Goal: Transaction & Acquisition: Purchase product/service

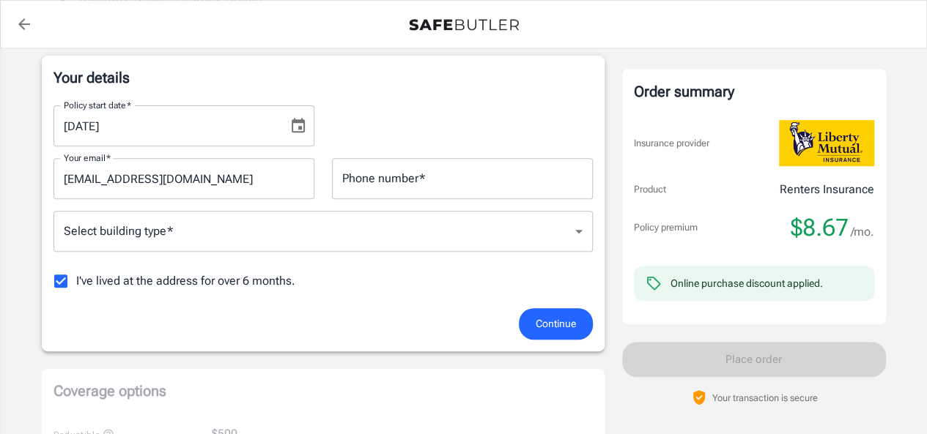
scroll to position [211, 0]
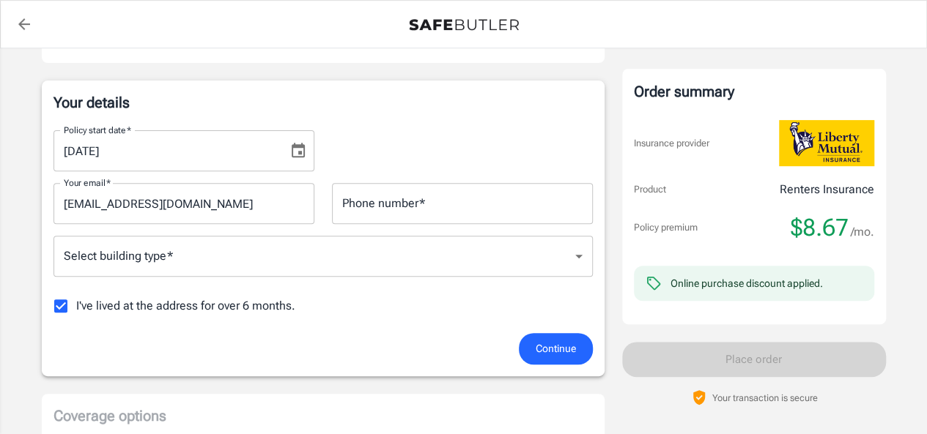
click at [464, 213] on input "Phone number   *" at bounding box center [462, 203] width 261 height 41
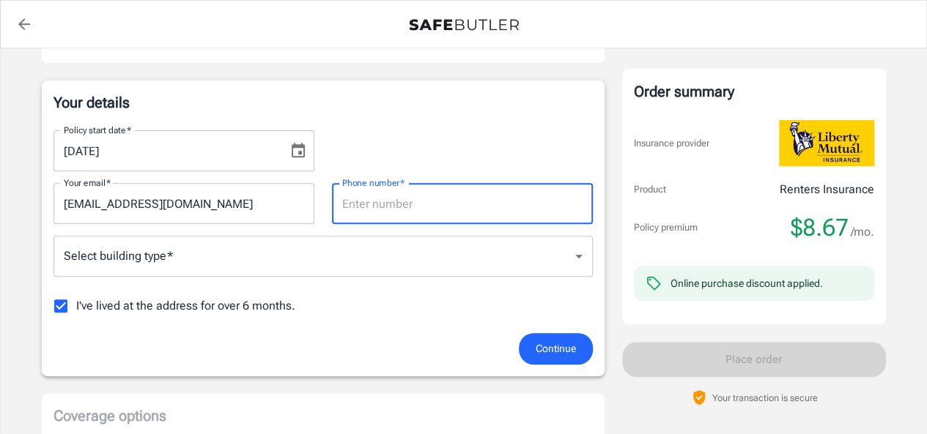
click at [105, 299] on div "Policy start date   * [DATE] Policy start date   * Your email   * [EMAIL_ADDRES…" at bounding box center [322, 226] width 539 height 215
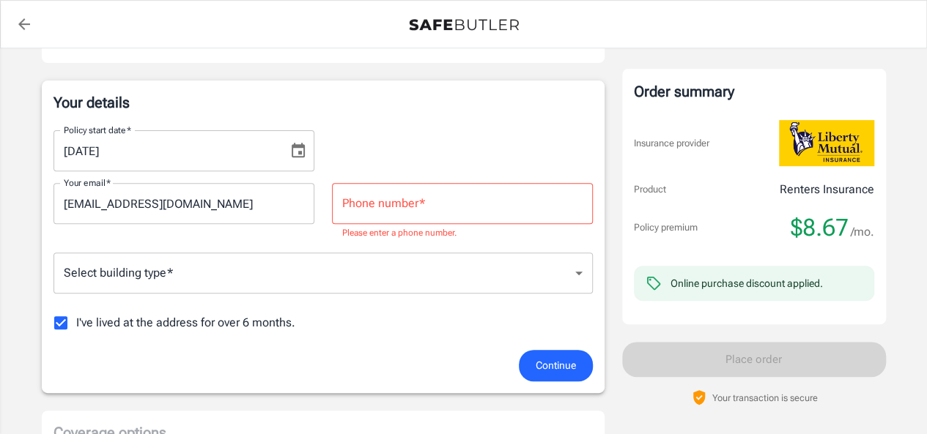
click at [173, 319] on span "I've lived at the address for over 6 months." at bounding box center [185, 323] width 219 height 18
click at [76, 319] on input "I've lived at the address for over 6 months." at bounding box center [60, 323] width 31 height 31
checkbox input "false"
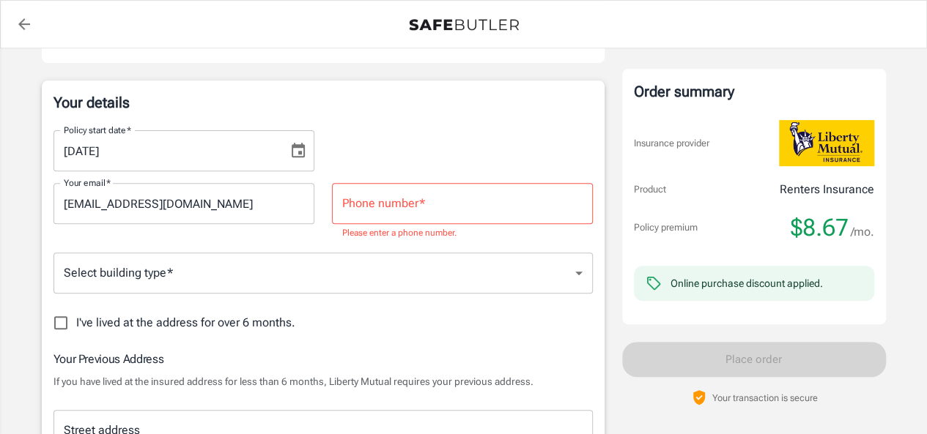
click at [426, 177] on div "Your email   * [EMAIL_ADDRESS][DOMAIN_NAME] Your email   * Phone number   * Pho…" at bounding box center [323, 206] width 557 height 70
click at [412, 231] on p "Please enter a phone number." at bounding box center [462, 233] width 240 height 15
click at [401, 217] on input "Phone number   *" at bounding box center [462, 203] width 261 height 41
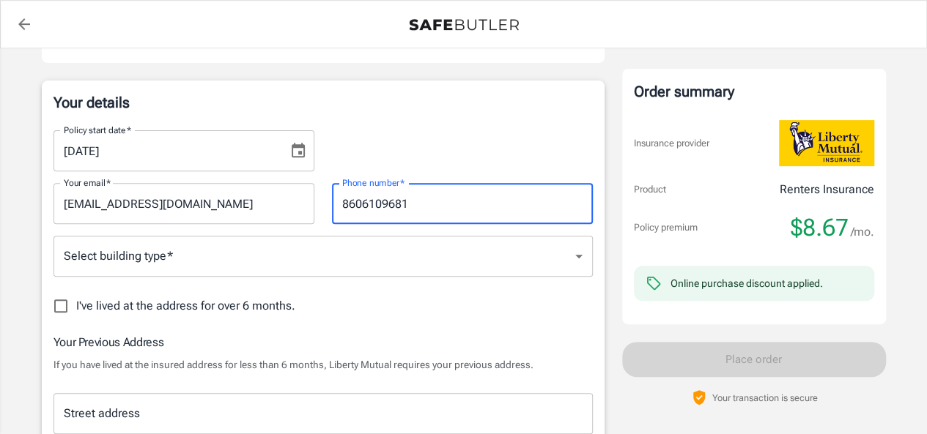
type input "8606109681"
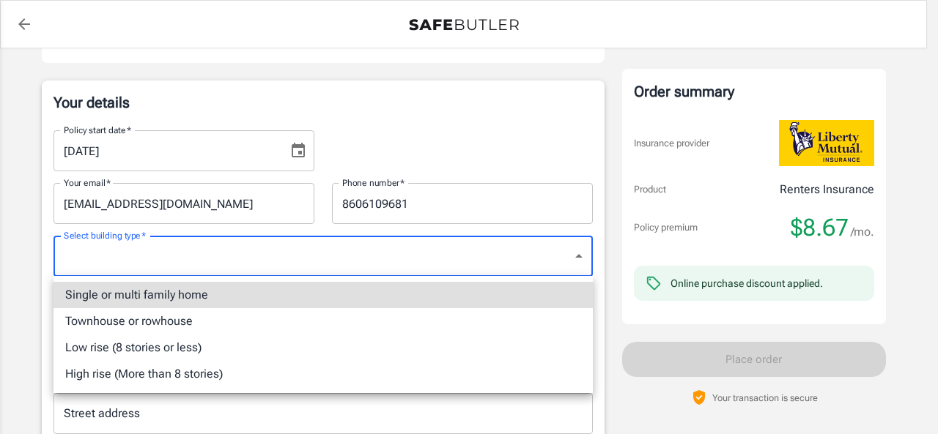
click at [349, 314] on li "Townhouse or rowhouse" at bounding box center [322, 321] width 539 height 26
type input "townhouse"
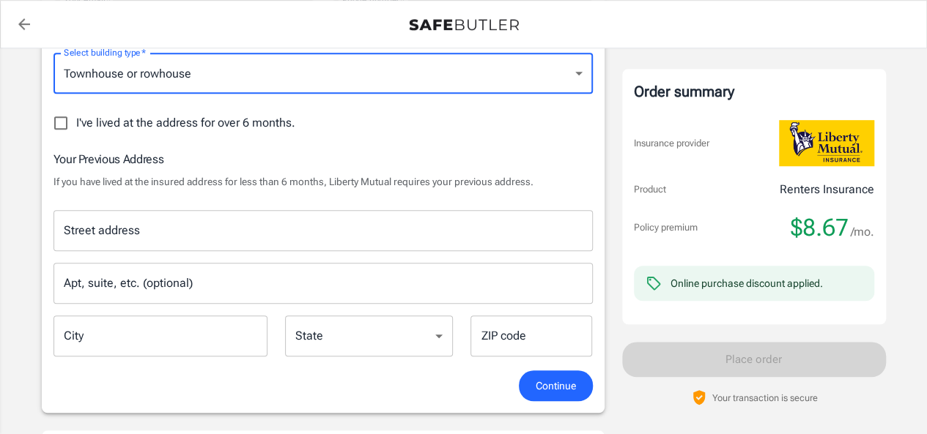
scroll to position [399, 0]
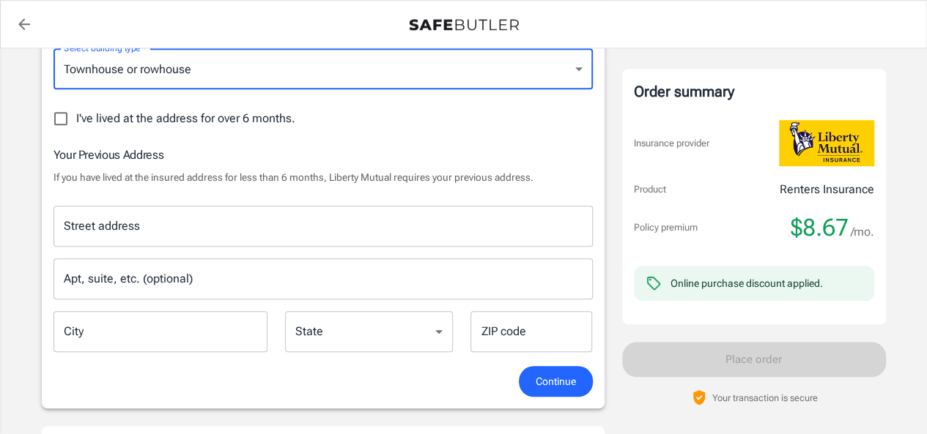
click at [180, 238] on input "Street address" at bounding box center [323, 226] width 526 height 28
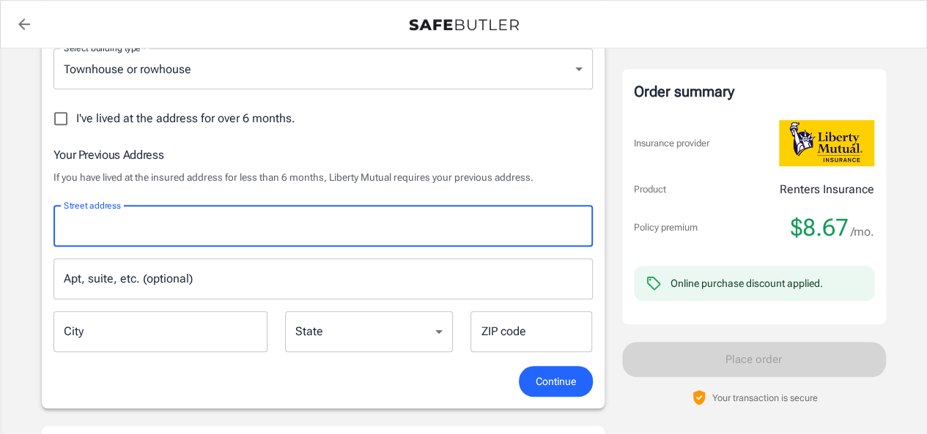
type input "1"
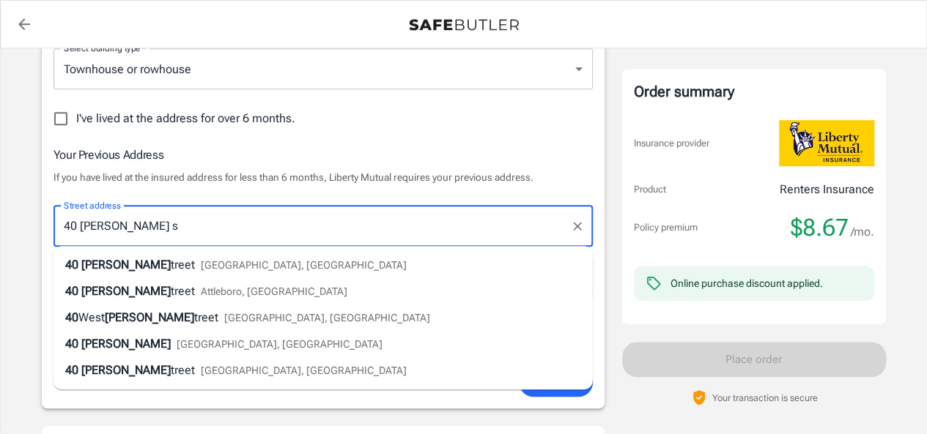
click at [163, 272] on div "[STREET_ADDRESS][PERSON_NAME]" at bounding box center [235, 265] width 341 height 18
type input "[STREET_ADDRESS][PERSON_NAME]"
type input "[GEOGRAPHIC_DATA]"
select select "CT"
type input "06105"
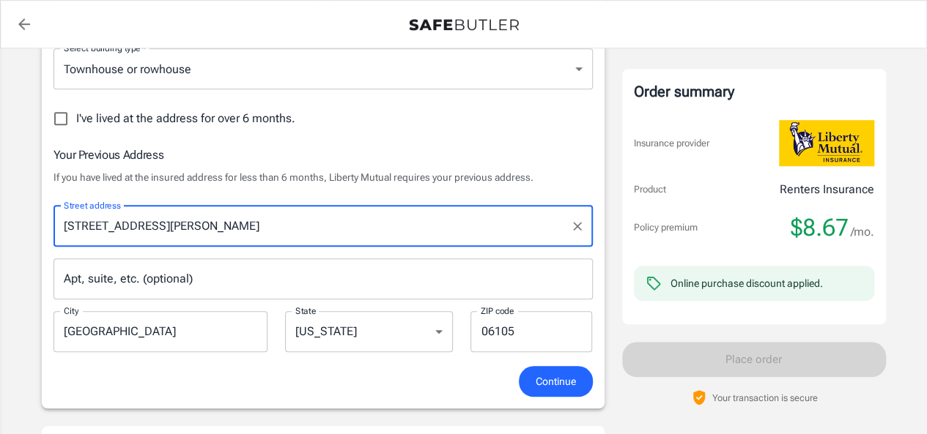
type input "[STREET_ADDRESS][PERSON_NAME]"
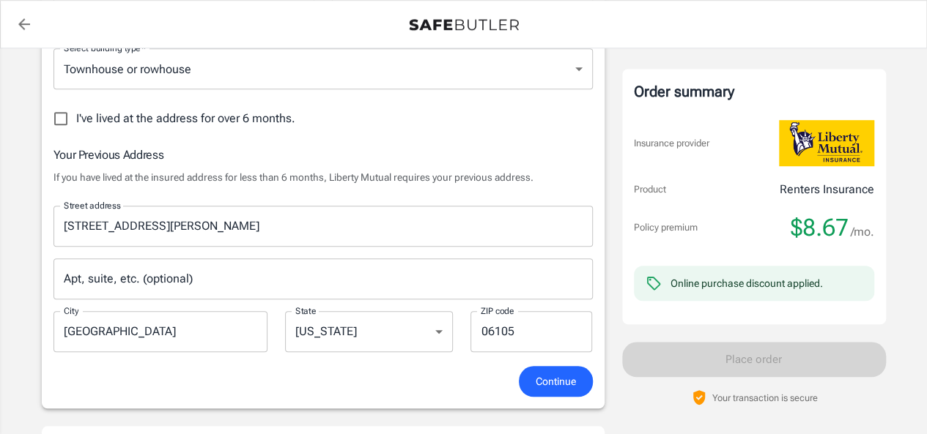
click at [160, 274] on div "Apt, suite, etc. (optional) Apt, suite, etc. (optional)" at bounding box center [322, 279] width 539 height 41
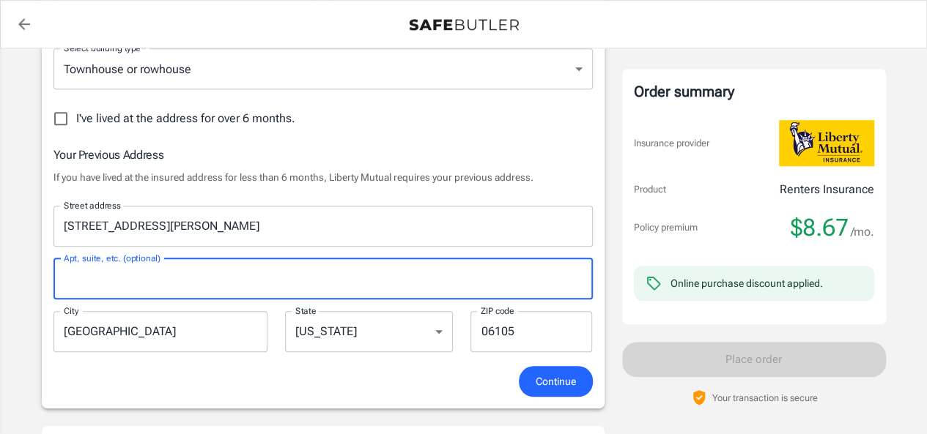
type input "A"
type input "#"
type input "a"
type input "A3"
click at [532, 375] on button "Continue" at bounding box center [556, 382] width 74 height 32
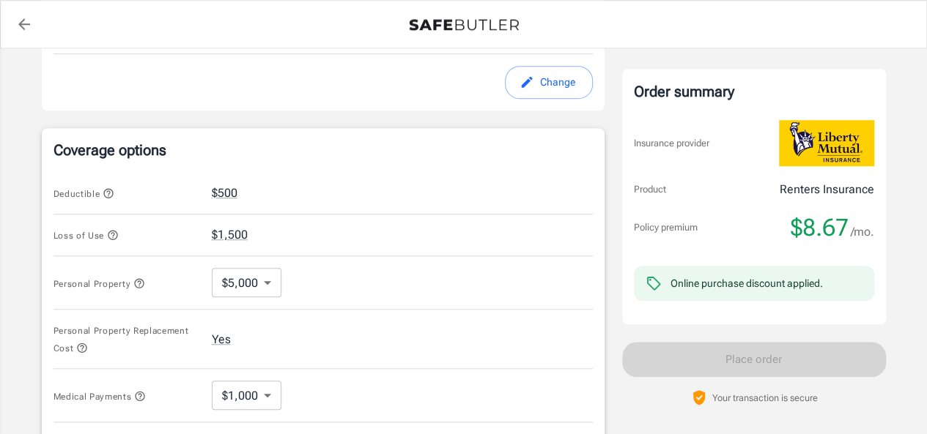
scroll to position [533, 0]
click at [230, 275] on body "Policy premium $ 8.67 /mo Liberty Mutual Renters Insurance [STREET_ADDRESS][PER…" at bounding box center [463, 187] width 927 height 1440
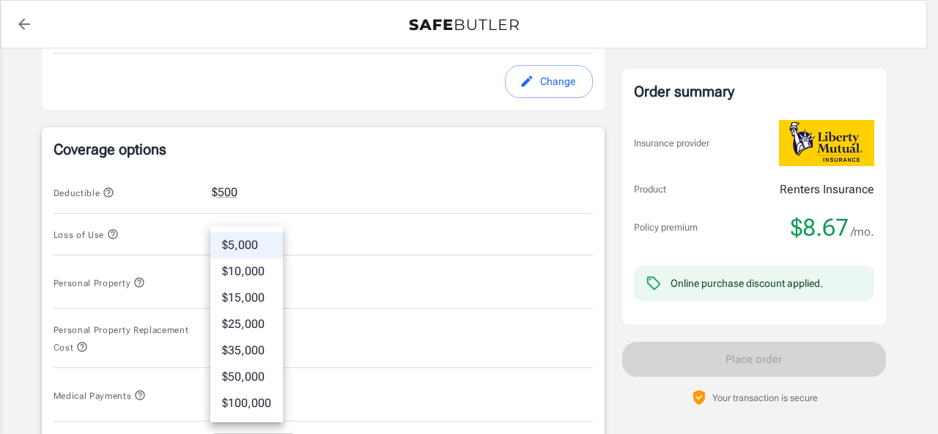
click at [240, 275] on li "$10,000" at bounding box center [246, 272] width 73 height 26
type input "10000"
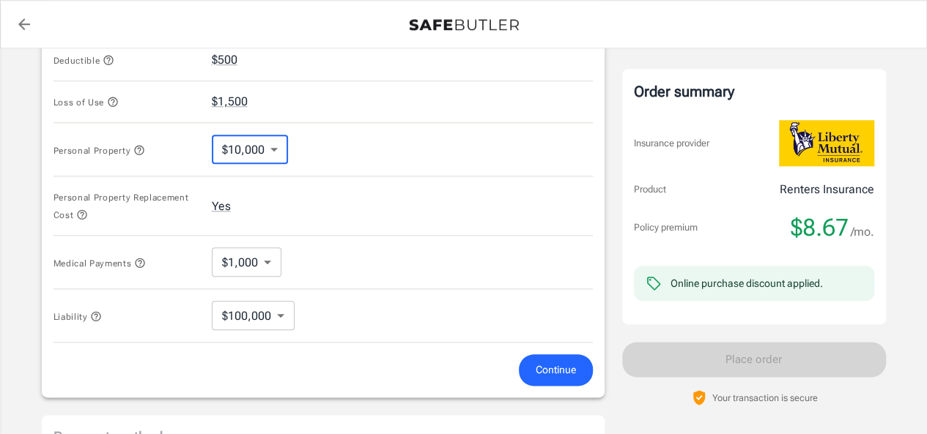
scroll to position [664, 0]
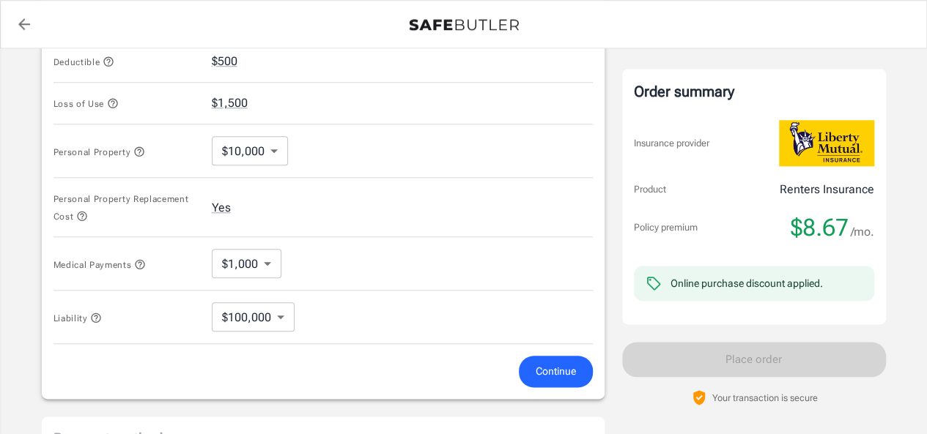
click at [346, 298] on div "Liability $100,000 100000 ​" at bounding box center [322, 317] width 539 height 53
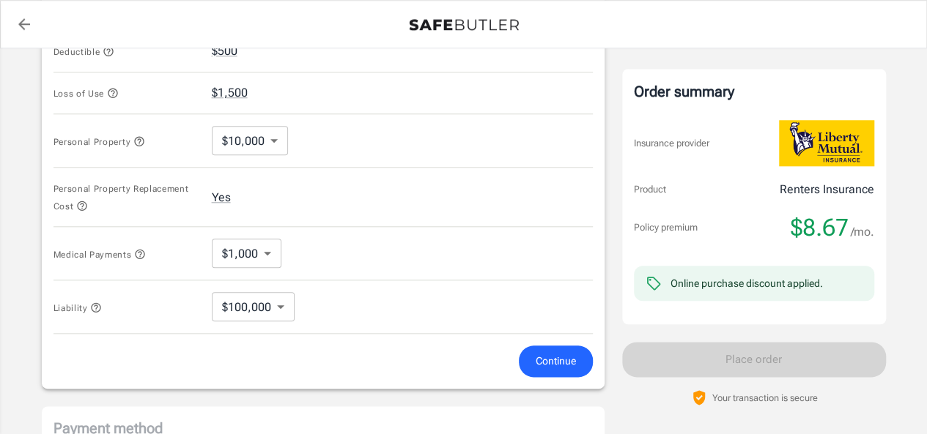
scroll to position [715, 0]
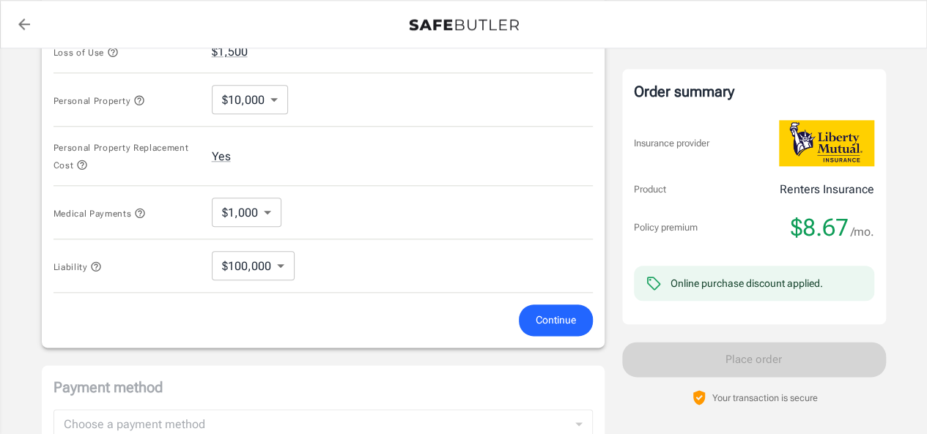
click at [546, 300] on form "Deductible $500 Loss of Use $1,500 Personal Property $10,000 10000 ​ Personal P…" at bounding box center [322, 162] width 539 height 347
click at [549, 311] on span "Continue" at bounding box center [556, 320] width 40 height 18
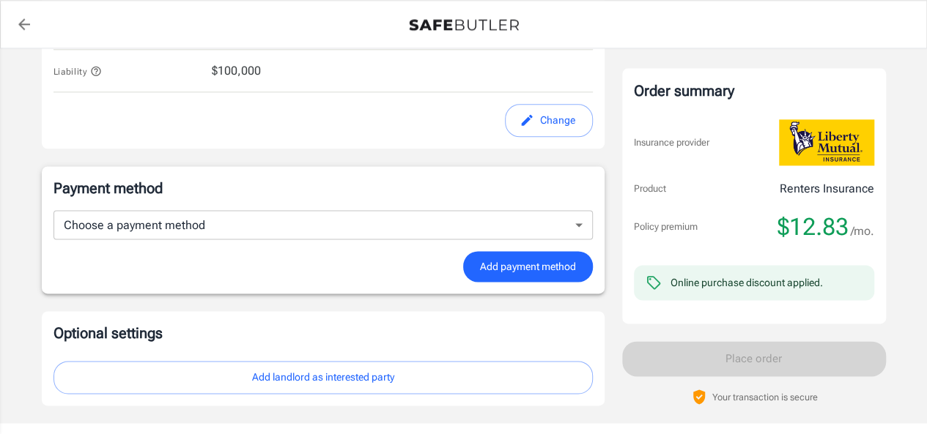
scroll to position [892, 0]
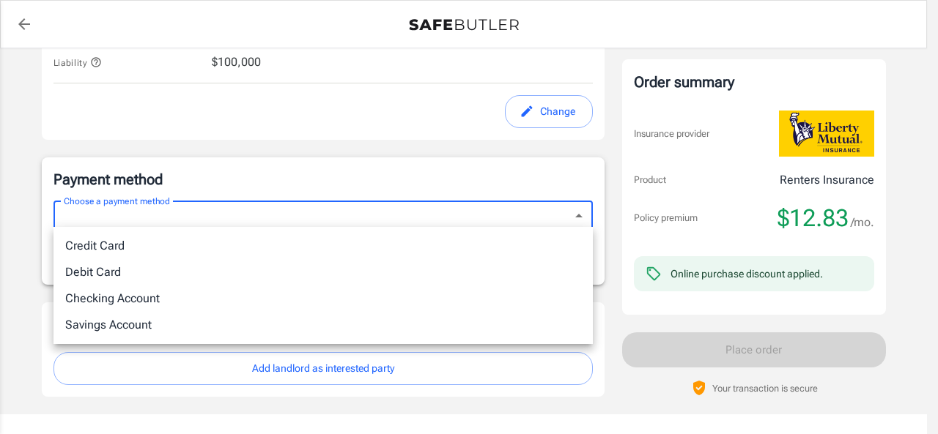
click at [466, 138] on div at bounding box center [469, 217] width 938 height 434
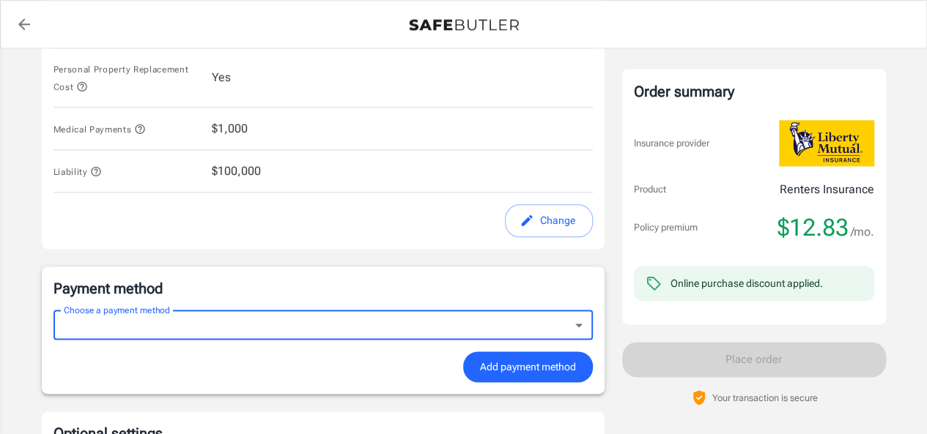
scroll to position [784, 0]
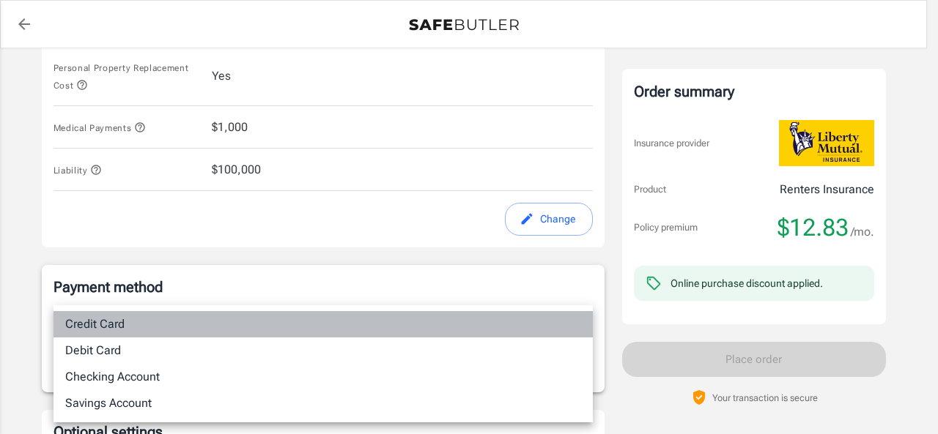
click at [309, 325] on li "Credit Card" at bounding box center [322, 324] width 539 height 26
type input "credit"
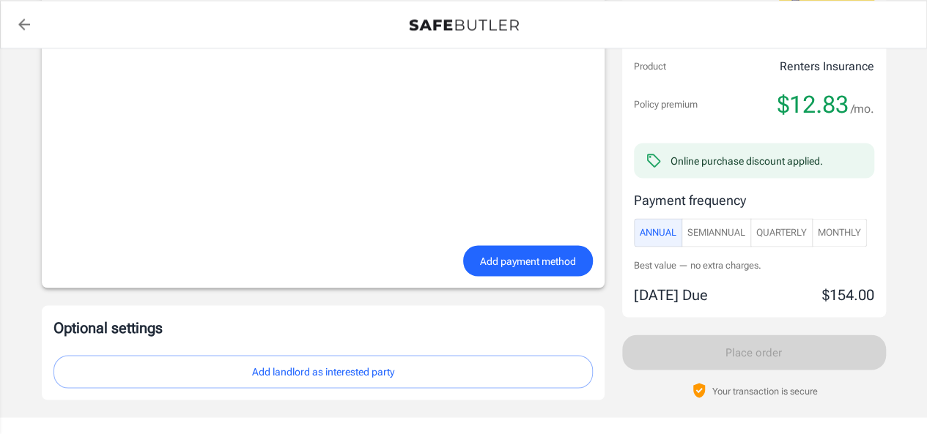
scroll to position [1267, 0]
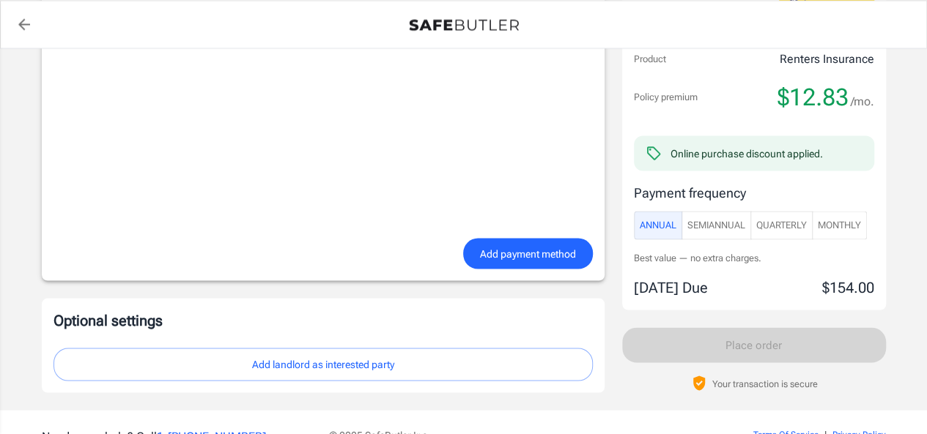
click at [823, 211] on button "Monthly" at bounding box center [839, 225] width 55 height 29
click at [672, 221] on span "Annual" at bounding box center [658, 224] width 37 height 17
click at [744, 226] on span "SemiAnnual" at bounding box center [716, 225] width 58 height 17
click at [657, 222] on span "Annual" at bounding box center [658, 224] width 37 height 17
click at [795, 230] on button "Quarterly" at bounding box center [781, 225] width 62 height 29
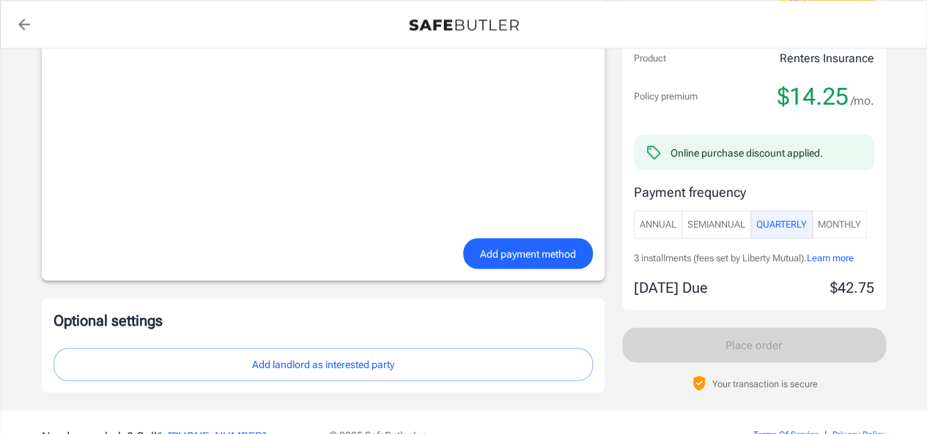
click at [855, 228] on button "Monthly" at bounding box center [839, 224] width 55 height 29
click at [648, 223] on span "Annual" at bounding box center [658, 224] width 37 height 17
click at [699, 226] on span "SemiAnnual" at bounding box center [716, 225] width 58 height 17
click at [772, 226] on span "Quarterly" at bounding box center [781, 224] width 51 height 17
click at [823, 221] on span "Monthly" at bounding box center [839, 224] width 43 height 17
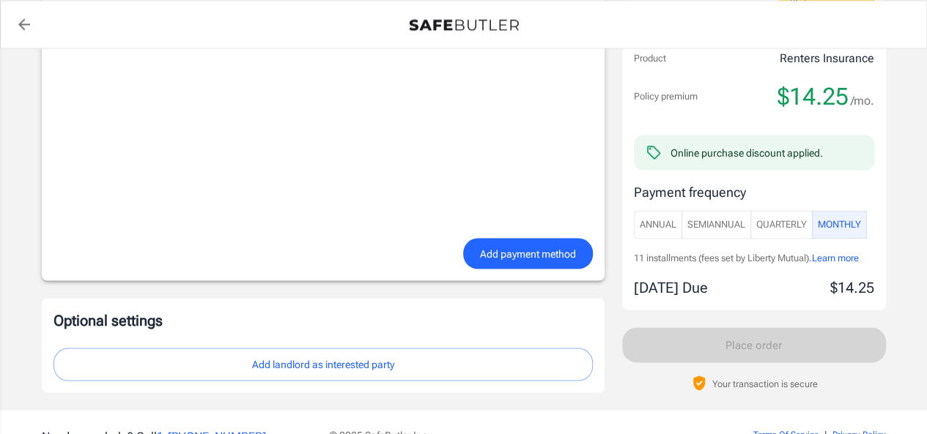
click at [724, 228] on button "SemiAnnual" at bounding box center [716, 224] width 70 height 29
click at [804, 228] on span "Quarterly" at bounding box center [781, 224] width 51 height 17
click at [884, 238] on div "Order summary Insurance provider Product Renters Insurance Policy premium $14.2…" at bounding box center [754, 124] width 264 height 372
click at [878, 229] on div "Order summary Insurance provider Product Renters Insurance Policy premium $14.2…" at bounding box center [754, 124] width 264 height 372
click at [831, 198] on div "Payment frequency Annual SemiAnnual Quarterly Monthly" at bounding box center [754, 210] width 240 height 57
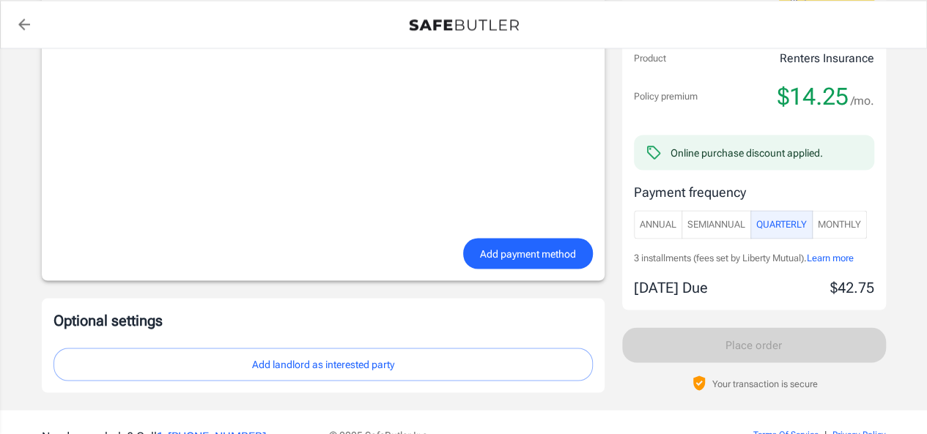
click at [835, 216] on span "Monthly" at bounding box center [839, 224] width 43 height 17
click at [697, 226] on span "SemiAnnual" at bounding box center [716, 224] width 58 height 17
click at [659, 226] on span "Annual" at bounding box center [658, 224] width 37 height 17
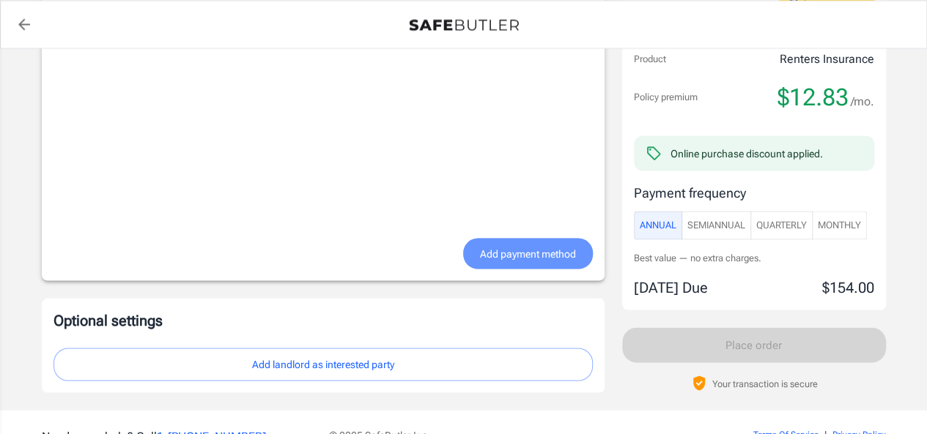
click at [507, 245] on span "Add payment method" at bounding box center [528, 254] width 96 height 18
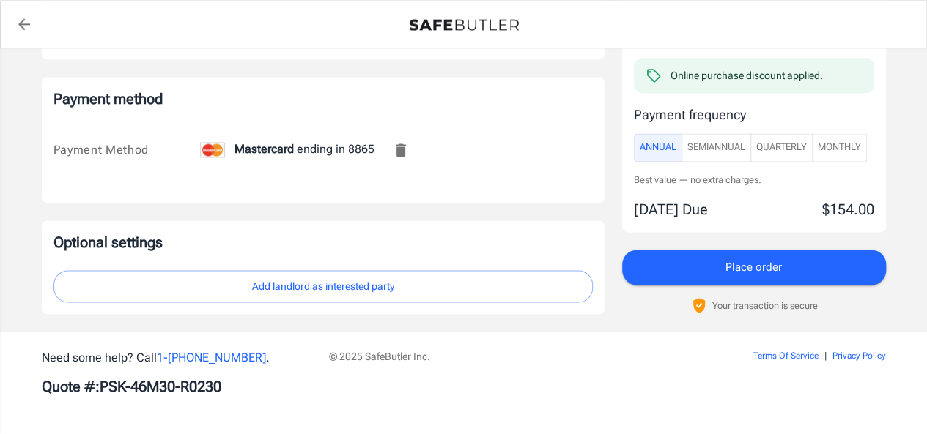
scroll to position [968, 0]
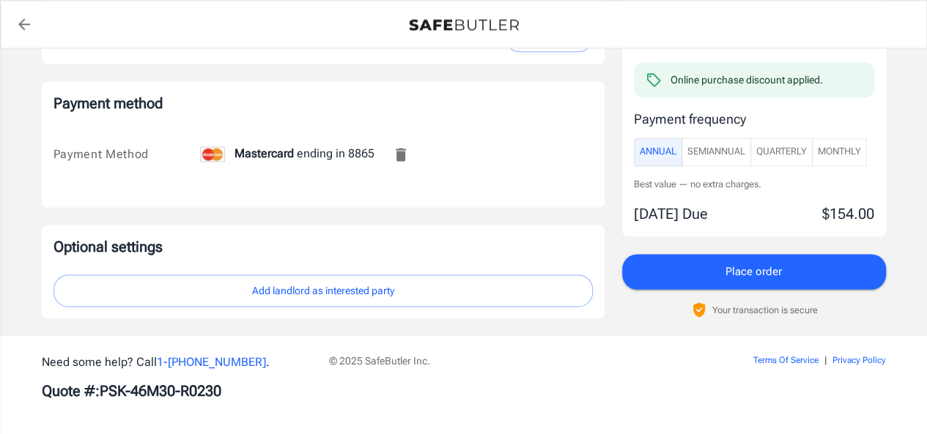
click at [697, 272] on button "Place order" at bounding box center [754, 271] width 264 height 35
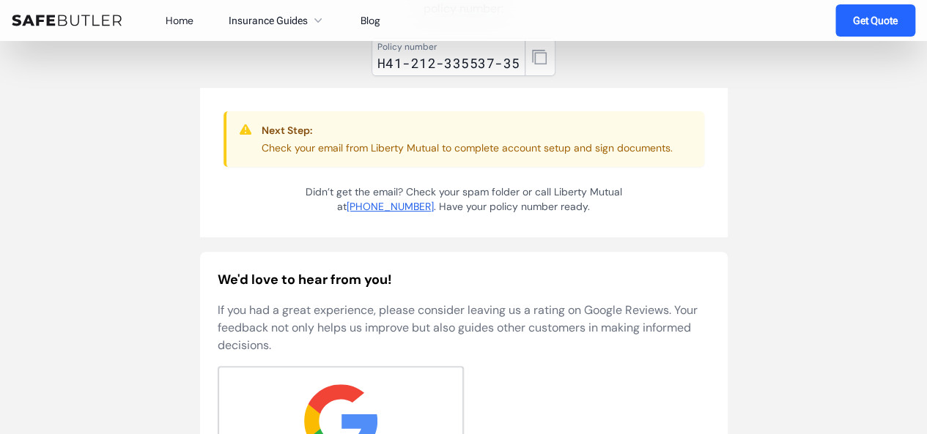
scroll to position [193, 0]
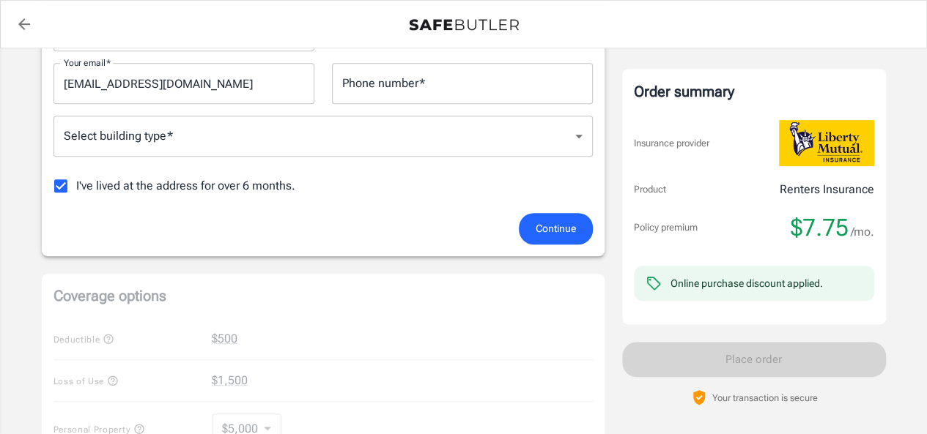
scroll to position [325, 0]
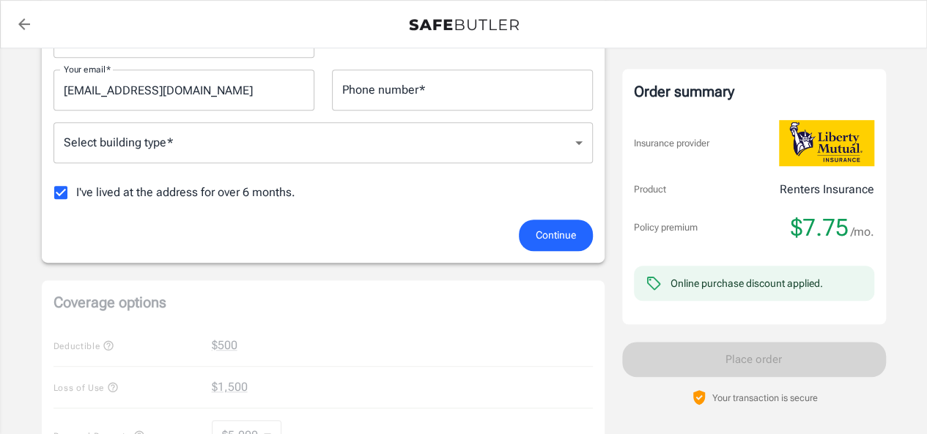
click at [219, 179] on label "I've lived at the address for over 6 months." at bounding box center [170, 192] width 250 height 31
click at [76, 179] on input "I've lived at the address for over 6 months." at bounding box center [60, 192] width 31 height 31
checkbox input "false"
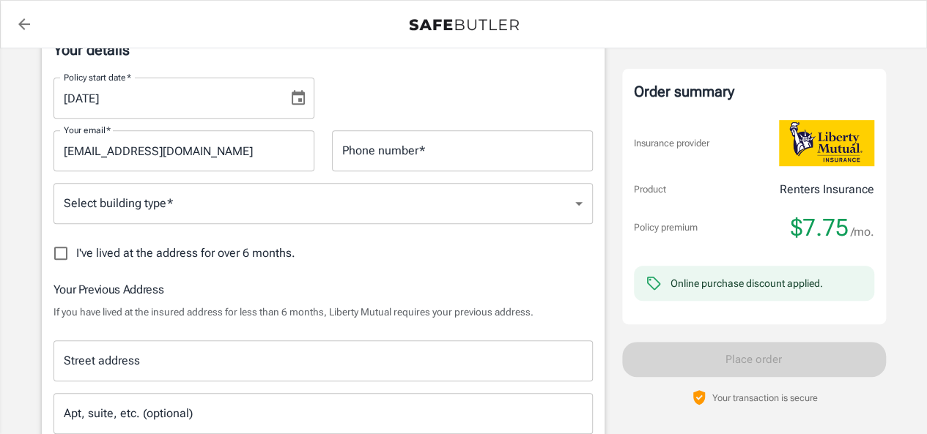
scroll to position [251, 0]
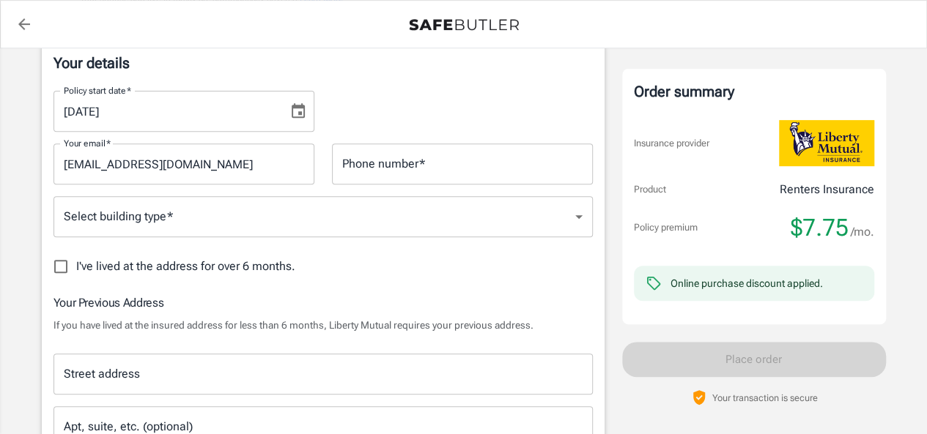
click at [470, 172] on input "Phone number   *" at bounding box center [462, 164] width 261 height 41
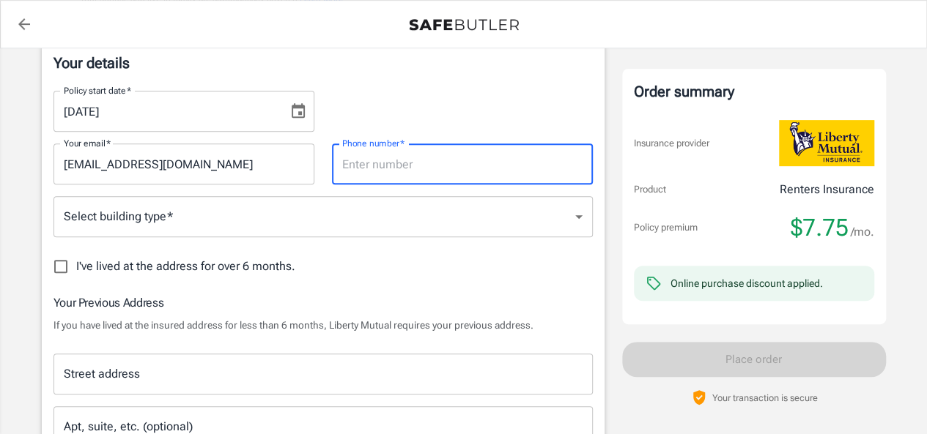
click at [256, 122] on input "[DATE]" at bounding box center [165, 111] width 224 height 41
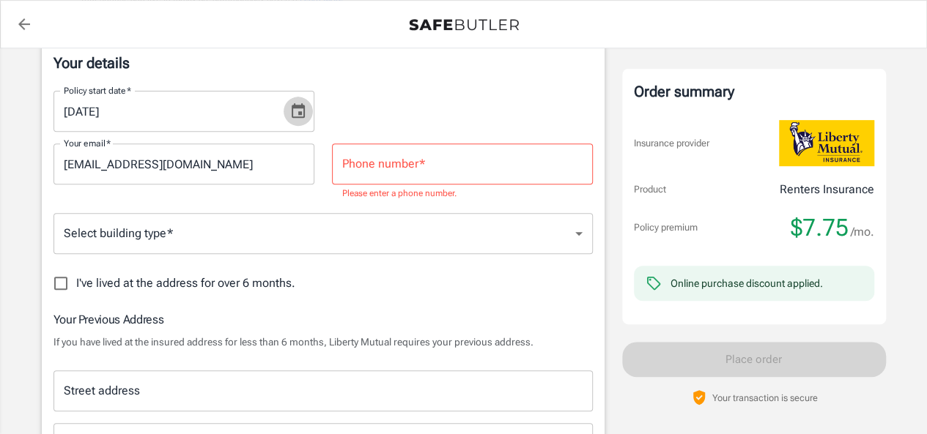
click at [296, 116] on icon "Choose date, selected date is Aug 31, 2025" at bounding box center [298, 110] width 13 height 15
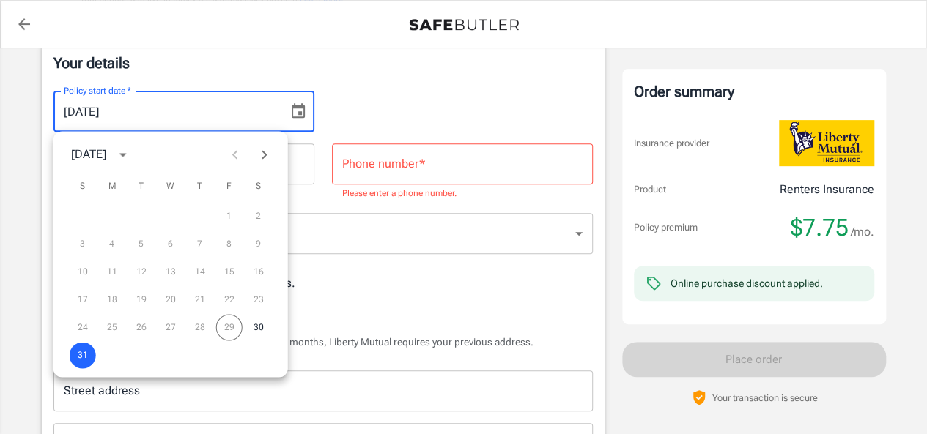
click at [313, 97] on div "08/31/2025 Policy start date   *" at bounding box center [183, 111] width 261 height 41
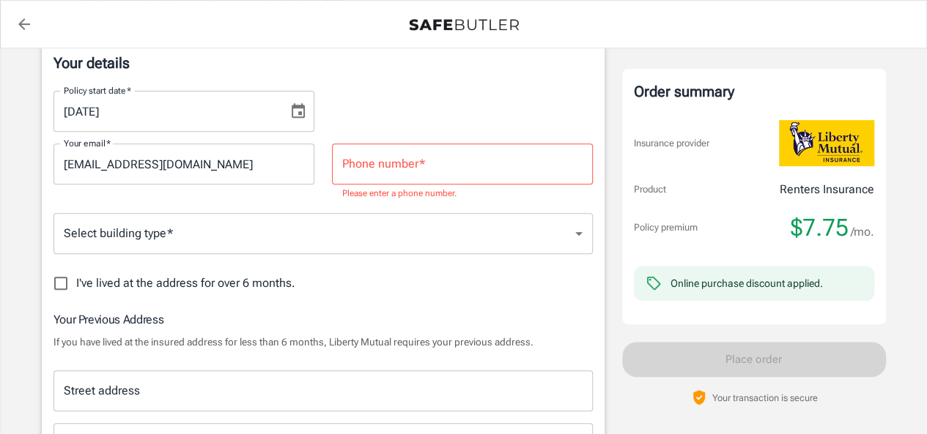
click at [381, 167] on input "Phone number   *" at bounding box center [462, 164] width 261 height 41
type input "8"
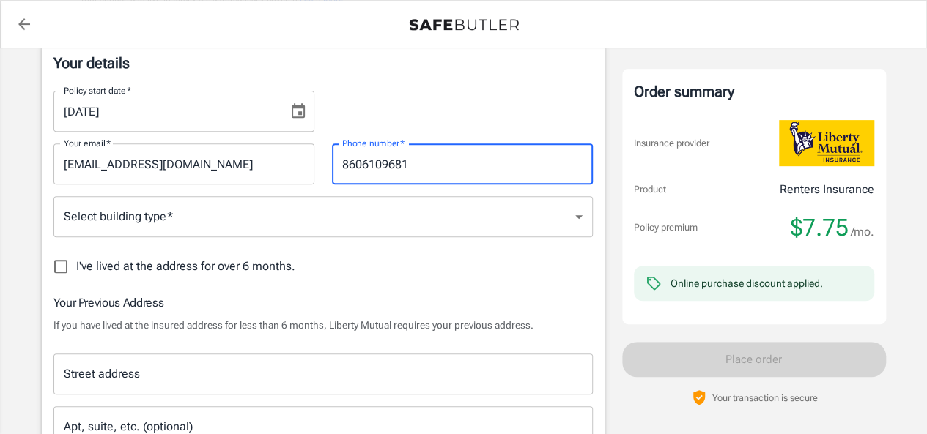
type input "8606109681"
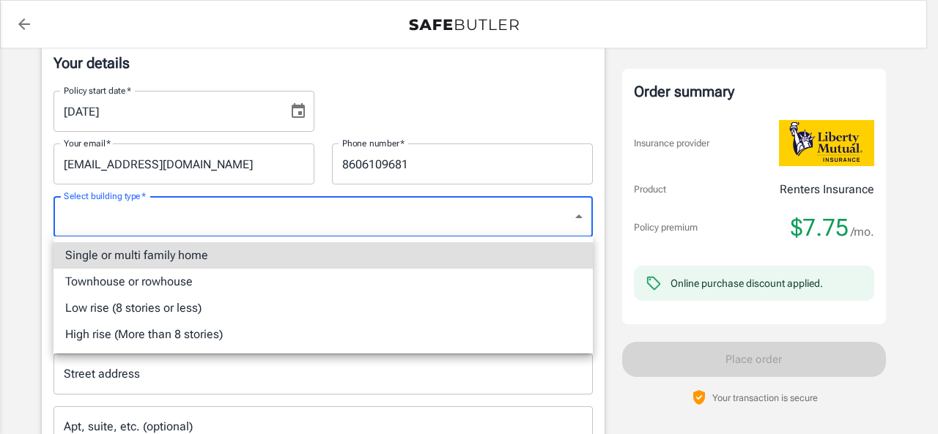
click at [281, 278] on li "Townhouse or rowhouse" at bounding box center [322, 282] width 539 height 26
type input "townhouse"
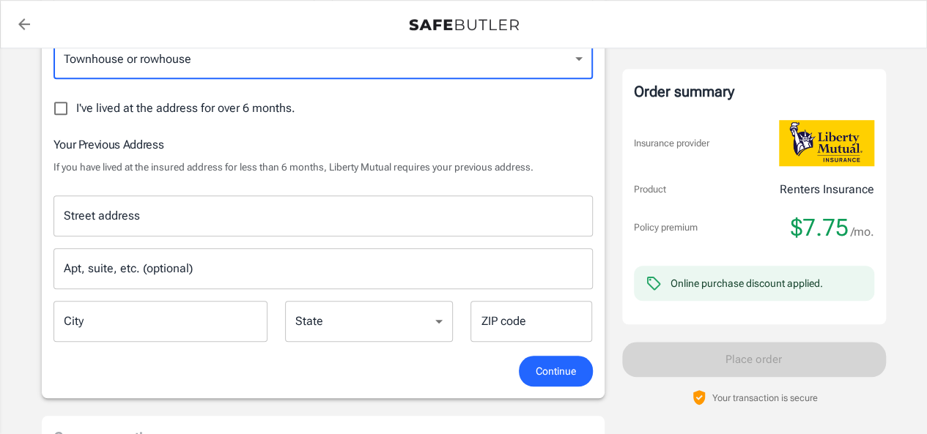
scroll to position [473, 0]
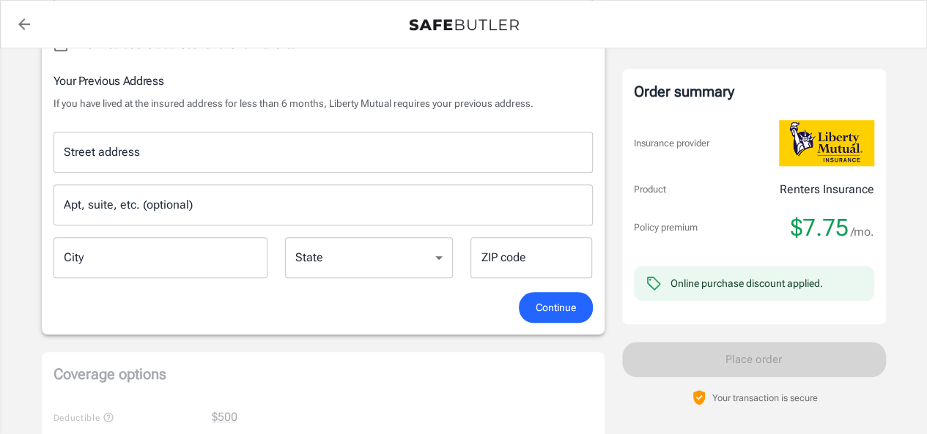
click at [298, 152] on input "Street address" at bounding box center [323, 152] width 526 height 28
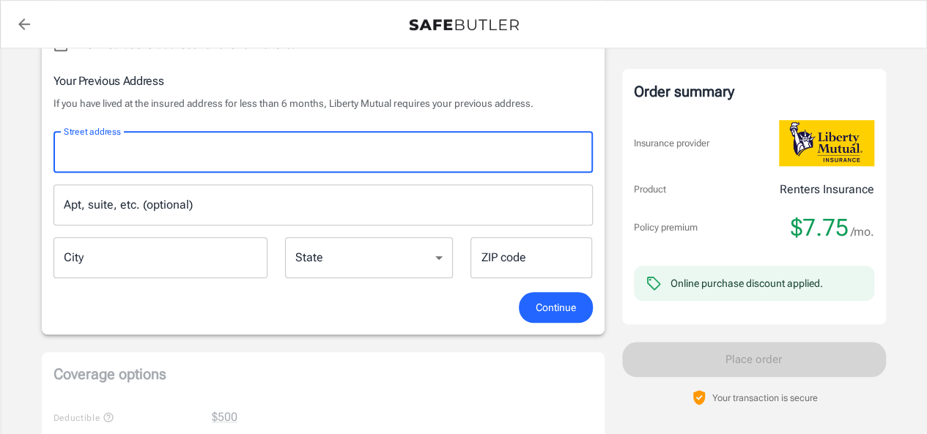
click at [298, 152] on input "Street address" at bounding box center [323, 152] width 526 height 28
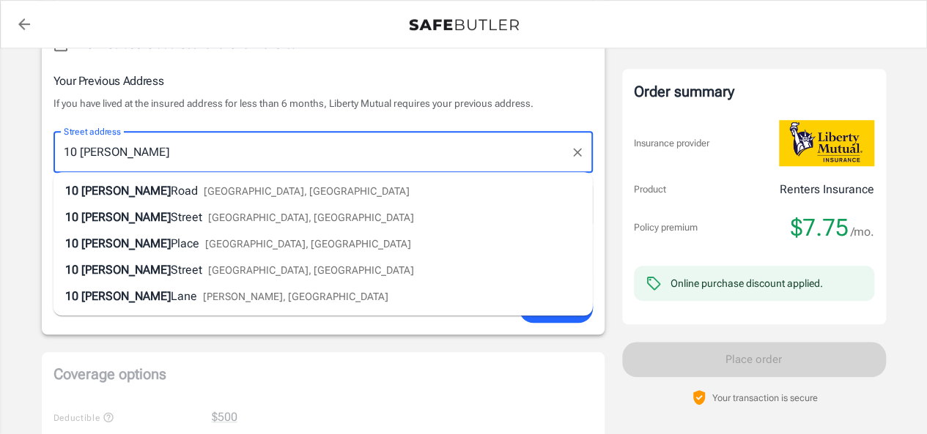
click at [218, 215] on span "[GEOGRAPHIC_DATA], [GEOGRAPHIC_DATA]" at bounding box center [311, 218] width 206 height 12
type input "10 Frederick Street"
type input "[GEOGRAPHIC_DATA]"
select select "CT"
type input "06105"
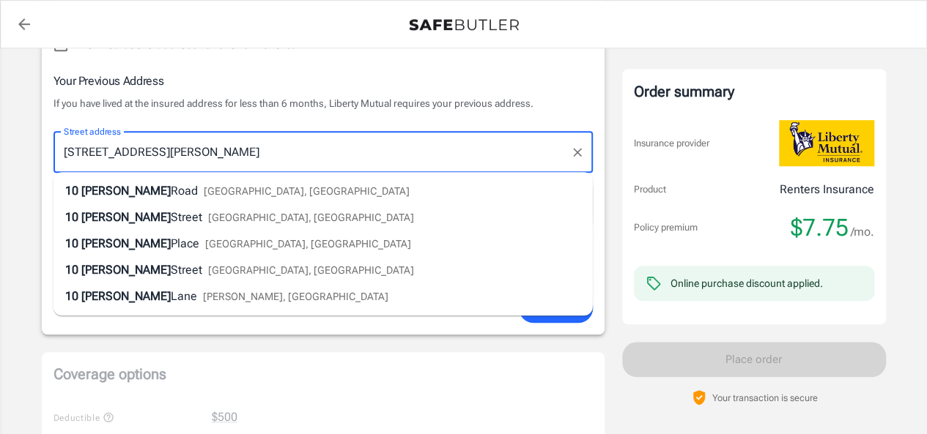
type input "10 Frederick Street"
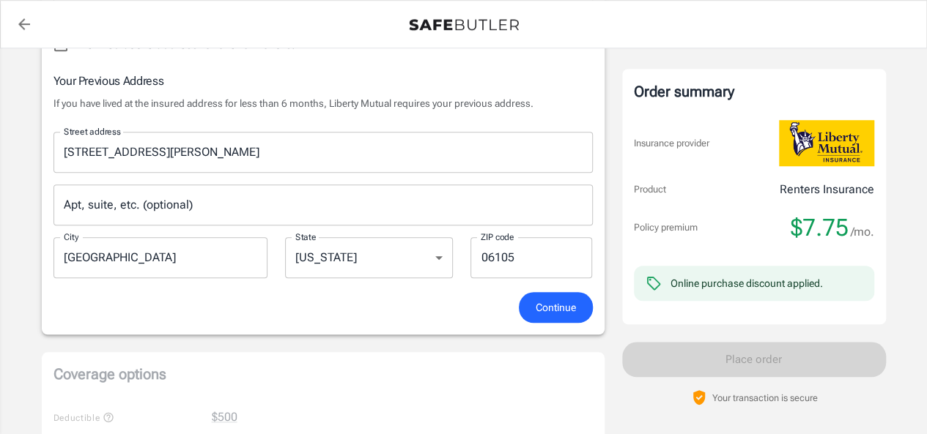
click at [204, 212] on input "Apt, suite, etc. (optional)" at bounding box center [322, 205] width 539 height 41
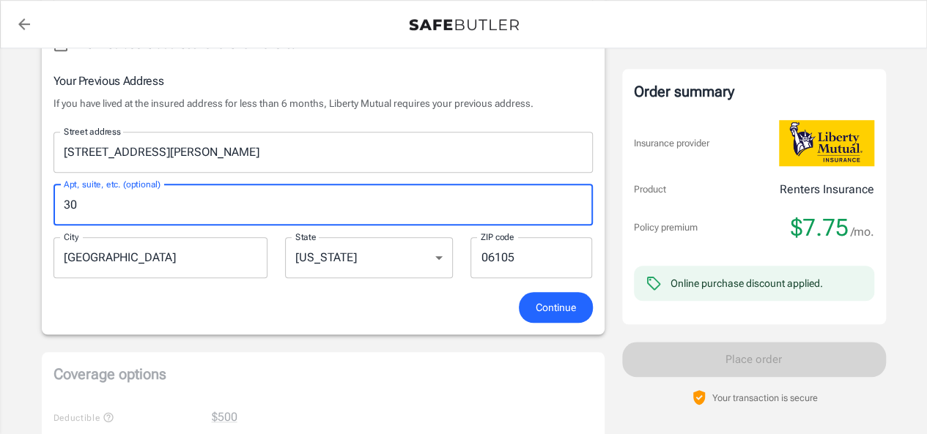
type input "3"
type input "2"
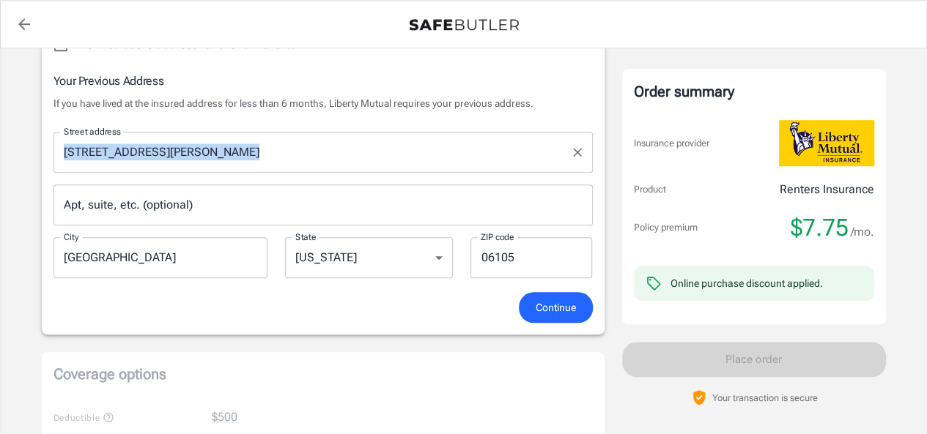
click at [234, 163] on div "Street address 10 Frederick Street Street address Apt, suite, etc. (optional) A…" at bounding box center [323, 200] width 557 height 160
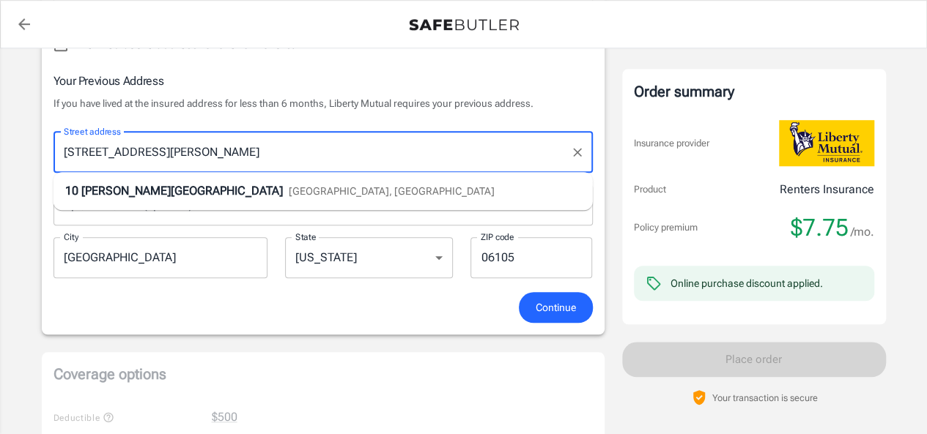
drag, startPoint x: 234, startPoint y: 163, endPoint x: 58, endPoint y: 158, distance: 176.7
click at [58, 158] on div "10 Frederick Street Street address" at bounding box center [322, 152] width 539 height 41
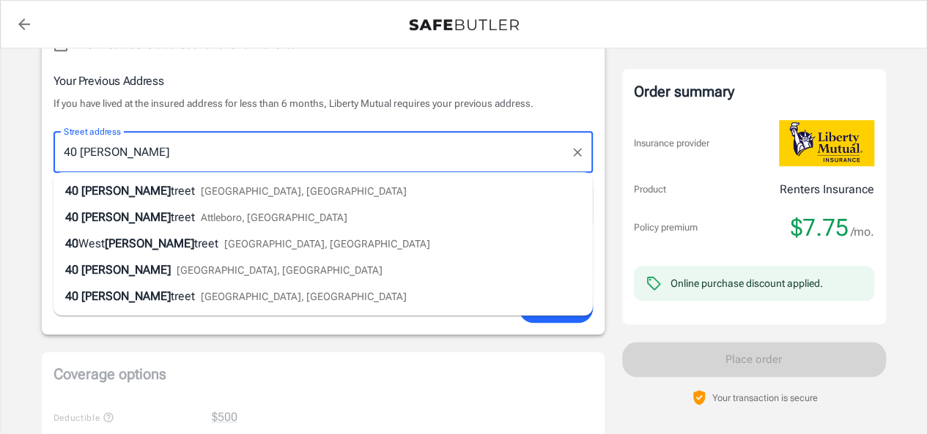
click at [88, 196] on span "[PERSON_NAME]" at bounding box center [125, 191] width 89 height 14
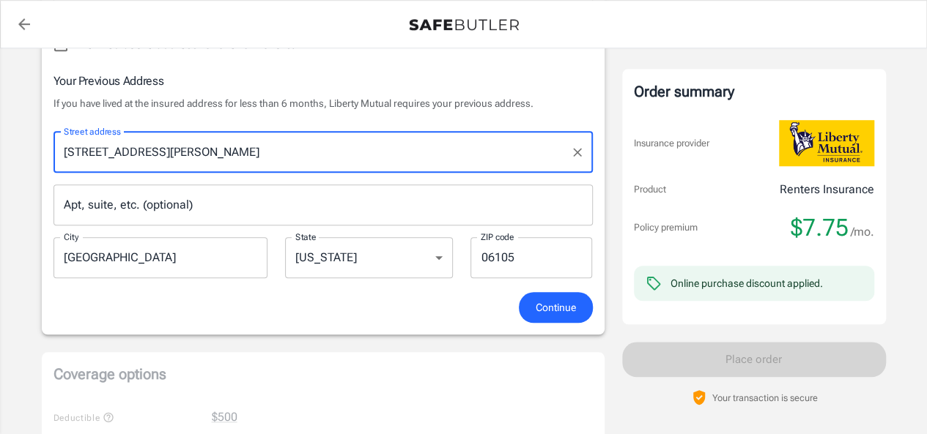
type input "[STREET_ADDRESS][PERSON_NAME]"
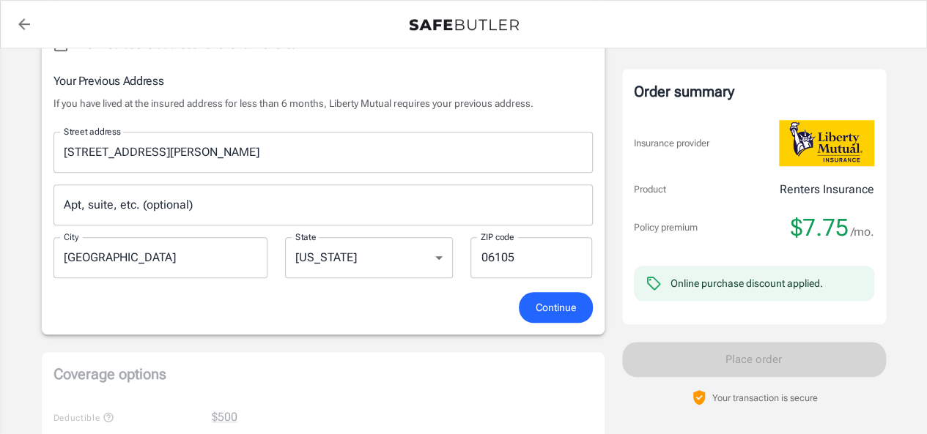
click at [103, 212] on input "Apt, suite, etc. (optional)" at bounding box center [322, 205] width 539 height 41
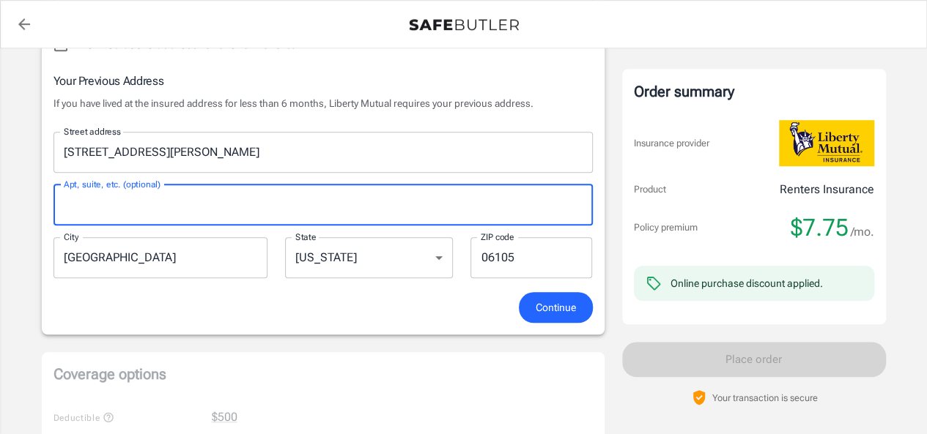
type input "A3"
click at [555, 304] on span "Continue" at bounding box center [556, 308] width 40 height 18
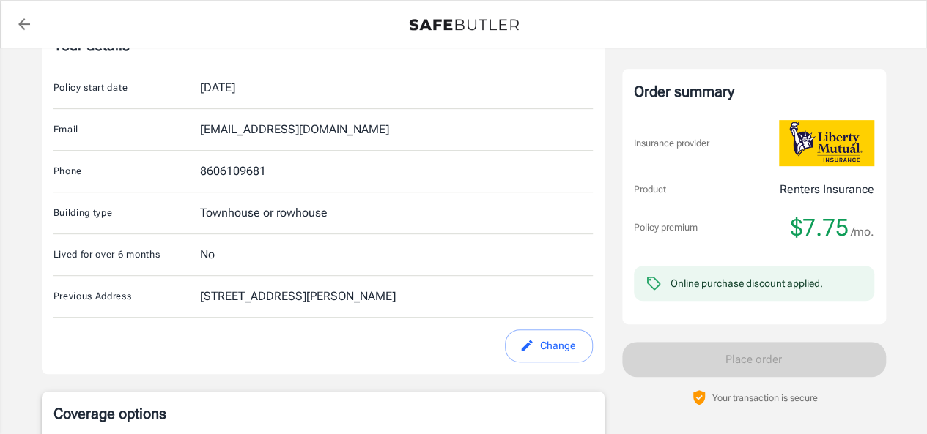
scroll to position [308, 0]
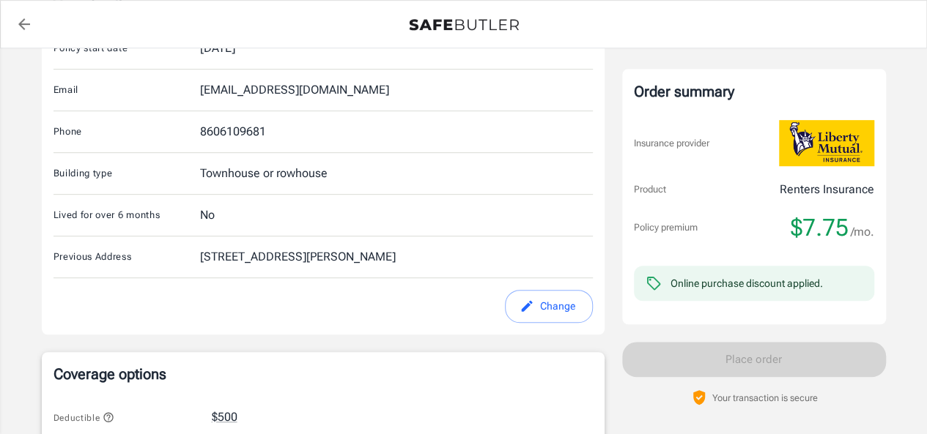
click at [562, 298] on button "Change" at bounding box center [549, 306] width 88 height 33
select select "CT"
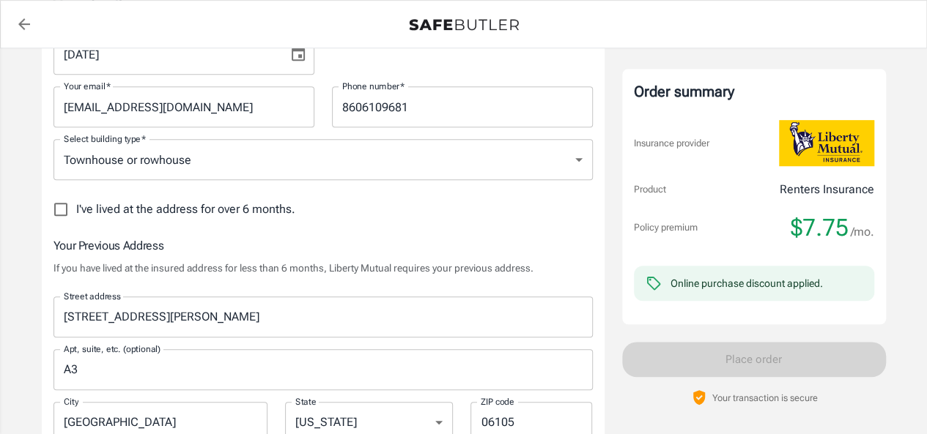
click at [73, 212] on input "I've lived at the address for over 6 months." at bounding box center [60, 209] width 31 height 31
checkbox input "true"
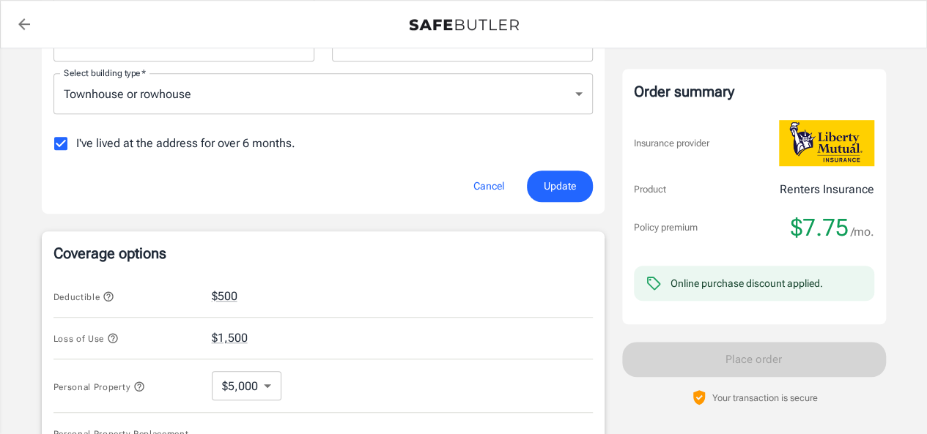
scroll to position [377, 0]
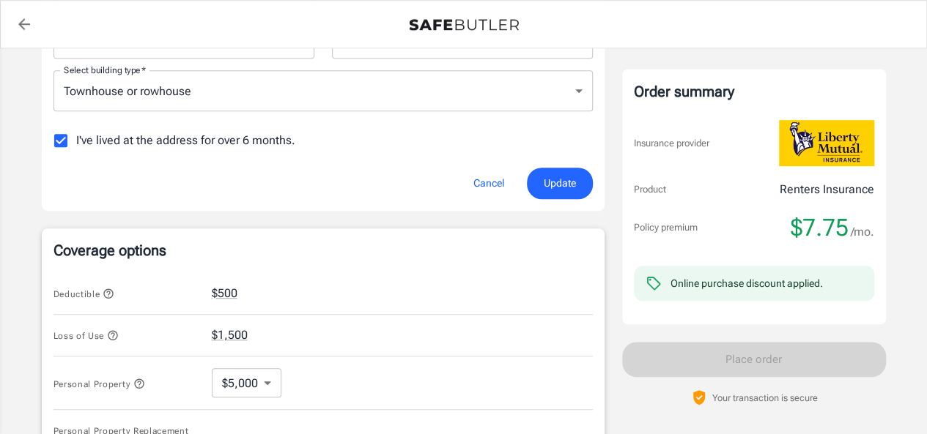
click at [571, 164] on div "Policy start date   * 08/31/2025 Policy start date   * Your email   * stephanie…" at bounding box center [322, 60] width 539 height 215
click at [573, 177] on span "Update" at bounding box center [560, 183] width 32 height 18
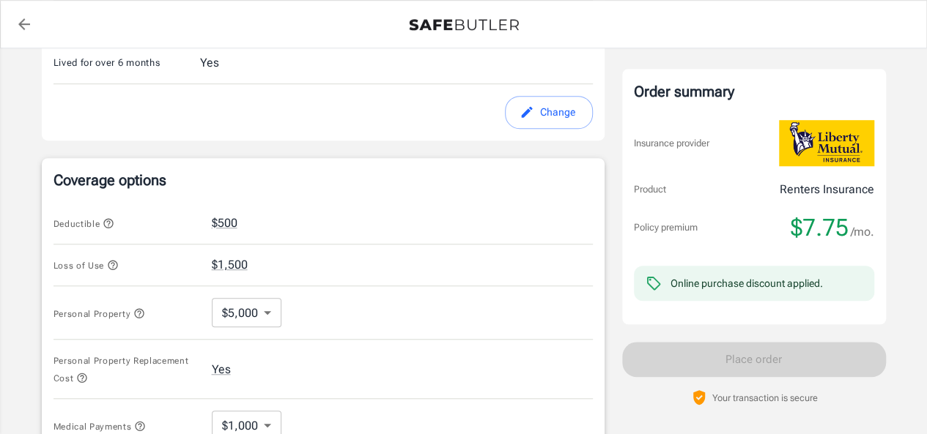
scroll to position [489, 0]
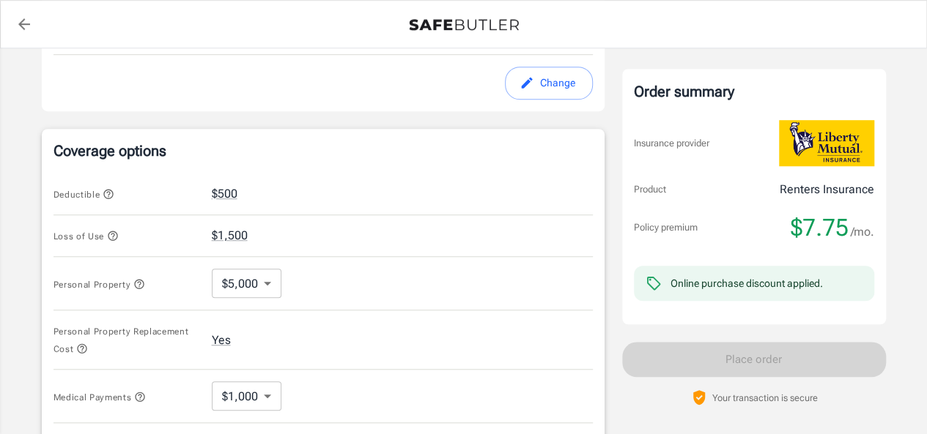
click at [262, 275] on body "Policy premium $ 7.75 /mo Liberty Mutual Renters Insurance 10 FREDERICK ST 204 …" at bounding box center [463, 210] width 927 height 1399
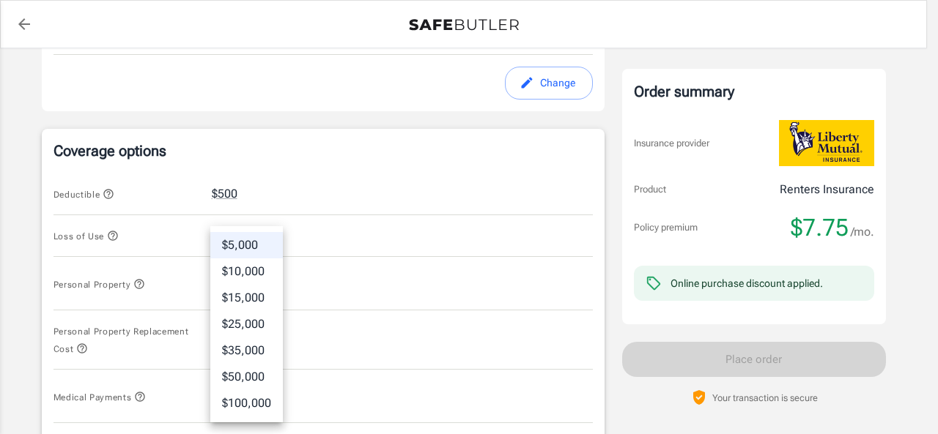
click at [251, 278] on li "$10,000" at bounding box center [246, 272] width 73 height 26
type input "10000"
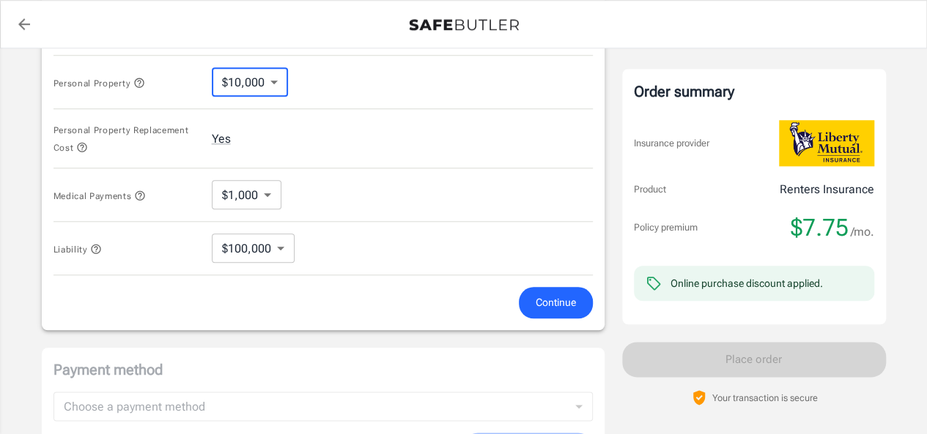
scroll to position [706, 0]
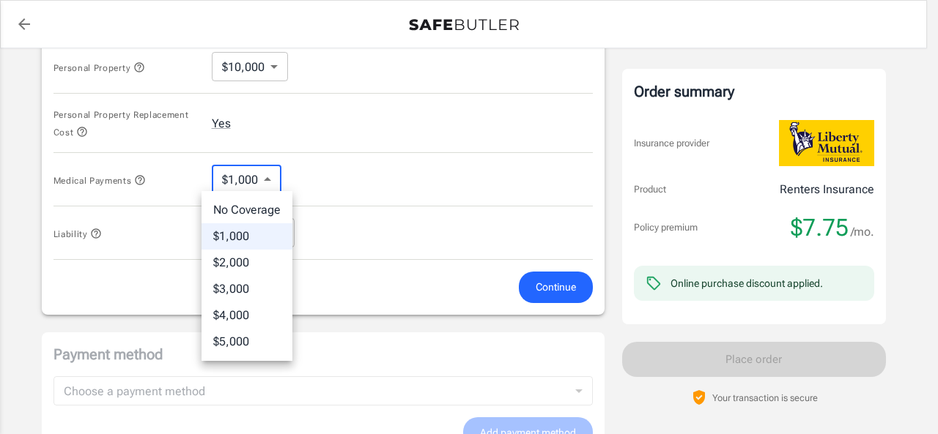
click at [257, 177] on div at bounding box center [469, 217] width 938 height 434
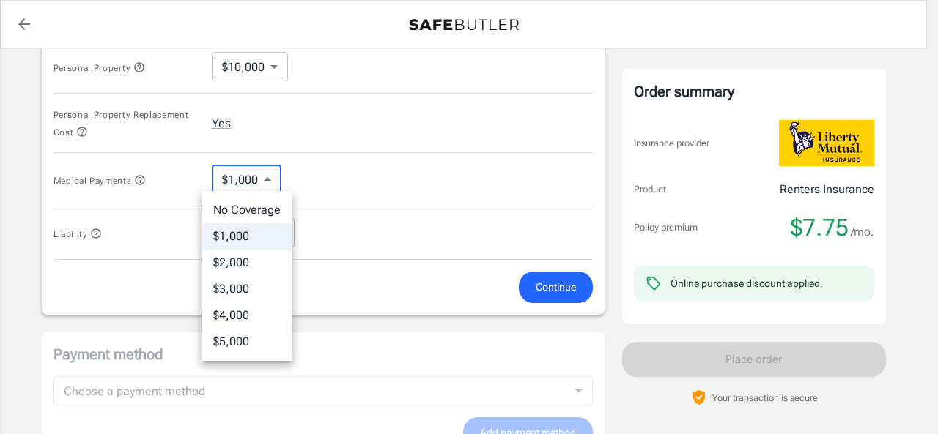
click at [316, 198] on div at bounding box center [469, 217] width 938 height 434
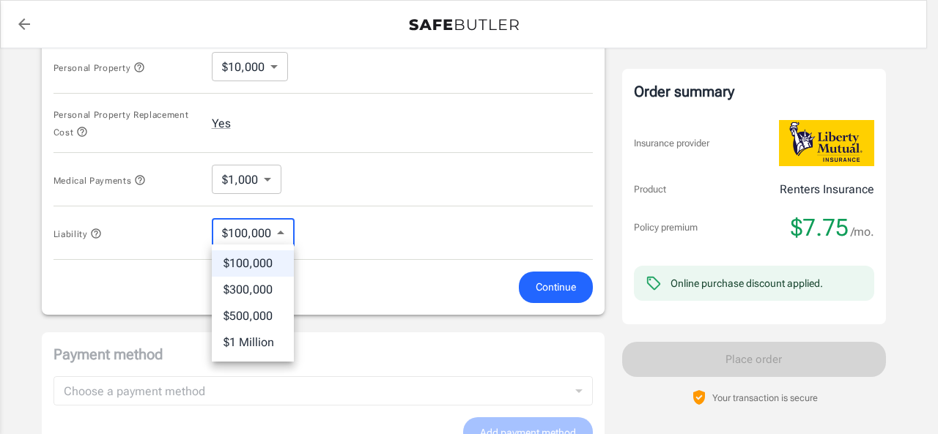
click at [329, 212] on div at bounding box center [469, 217] width 938 height 434
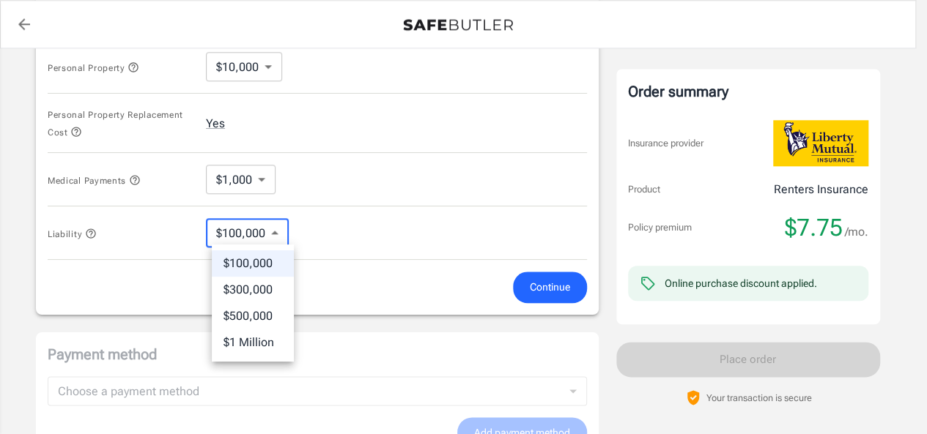
click at [329, 212] on div at bounding box center [463, 217] width 927 height 434
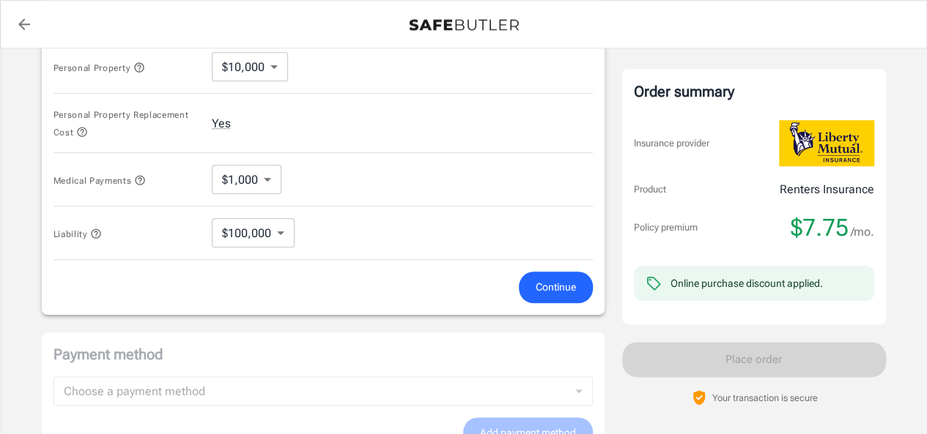
click at [582, 291] on button "Continue" at bounding box center [556, 288] width 74 height 32
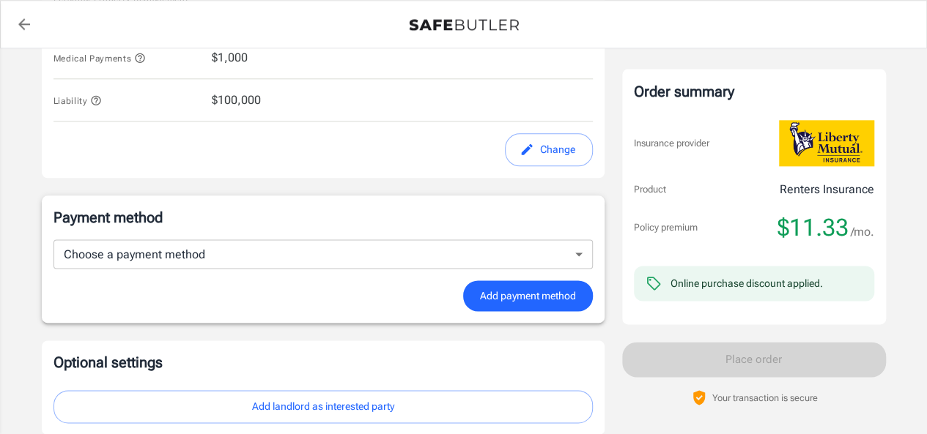
scroll to position [850, 0]
